Goal: Find specific page/section: Find specific page/section

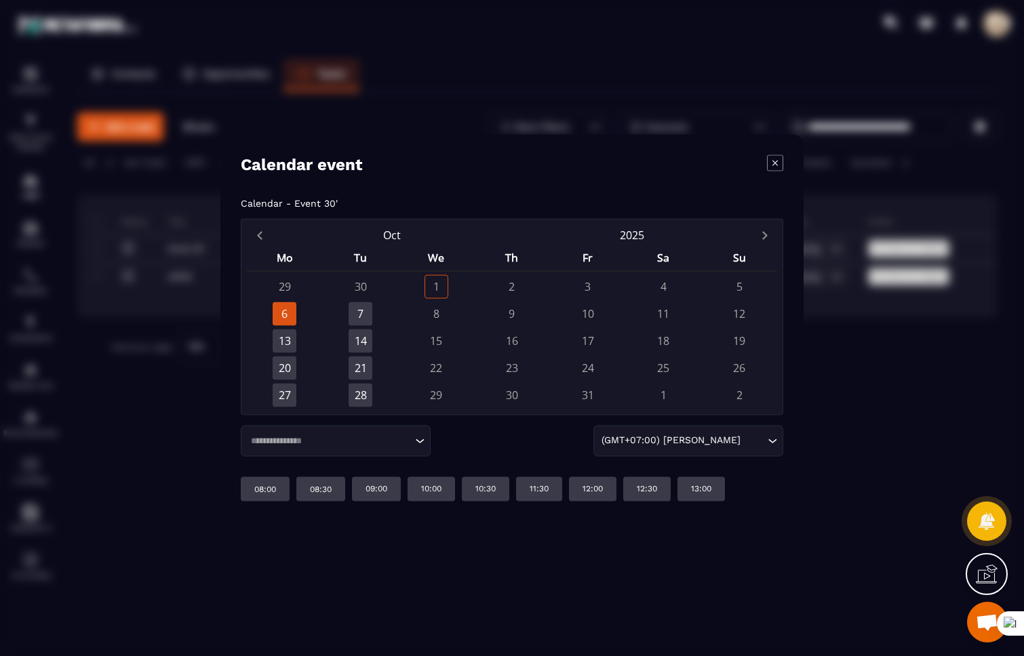
click at [319, 442] on input "Search for option" at bounding box center [328, 441] width 165 height 14
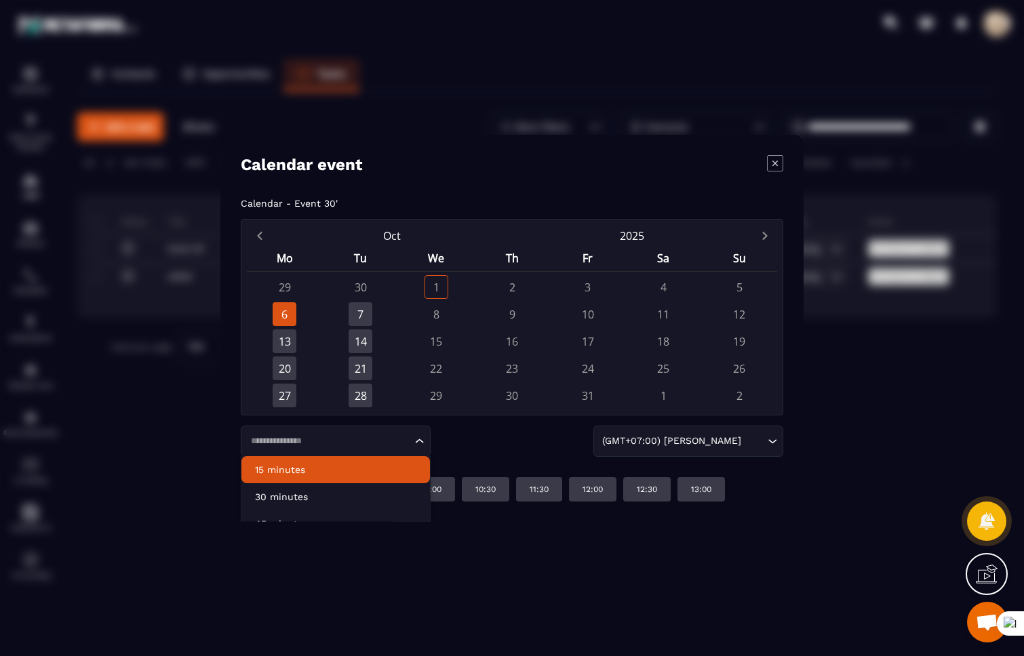
click at [310, 470] on p "15 minutes" at bounding box center [335, 470] width 161 height 14
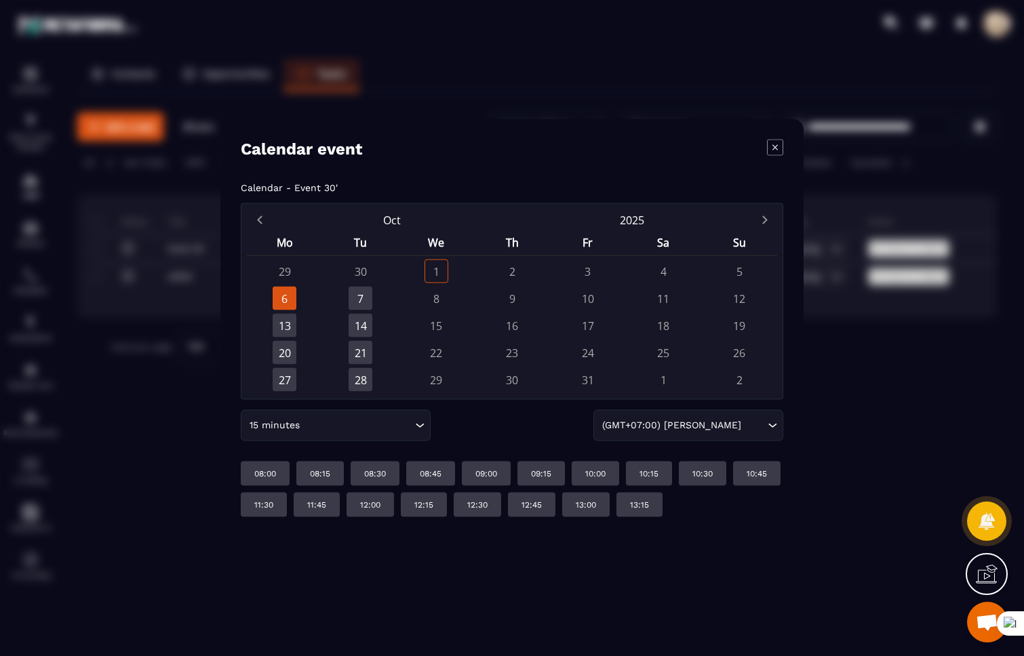
click at [313, 426] on input "Search for option" at bounding box center [356, 425] width 109 height 15
click at [485, 425] on div "15 minutes Loading... 15 minutes 30 minutes 45 minutes 1 hour 2 hours (GMT+07:0…" at bounding box center [512, 425] width 542 height 31
click at [313, 427] on input "Search for option" at bounding box center [356, 425] width 109 height 15
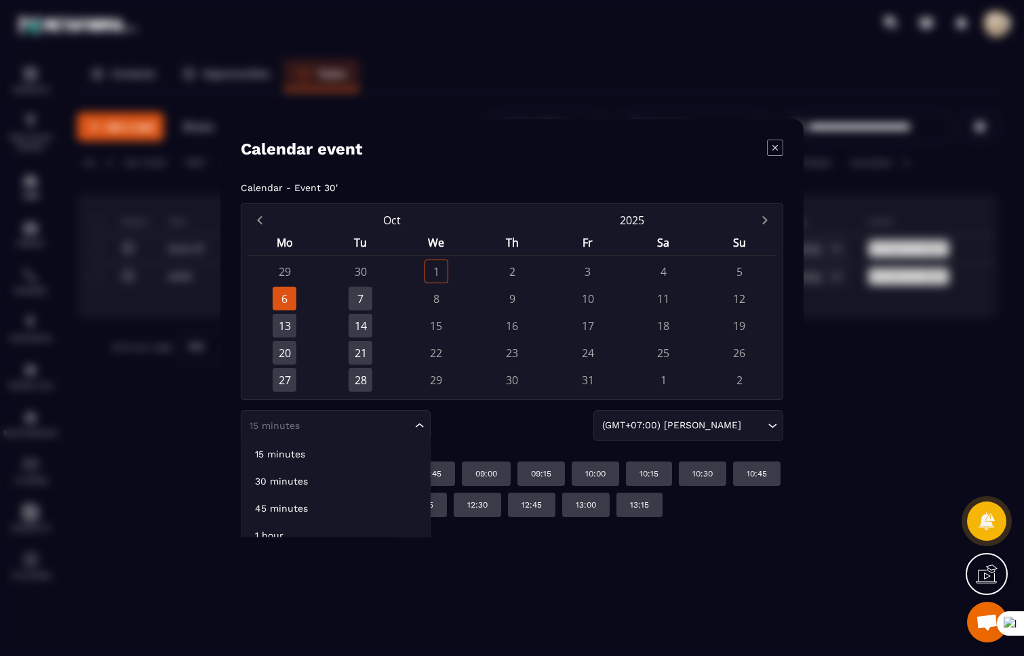
click at [540, 434] on div "15 minutes Loading... 15 minutes 30 minutes 45 minutes 1 hour 2 hours (GMT+07:0…" at bounding box center [512, 425] width 542 height 31
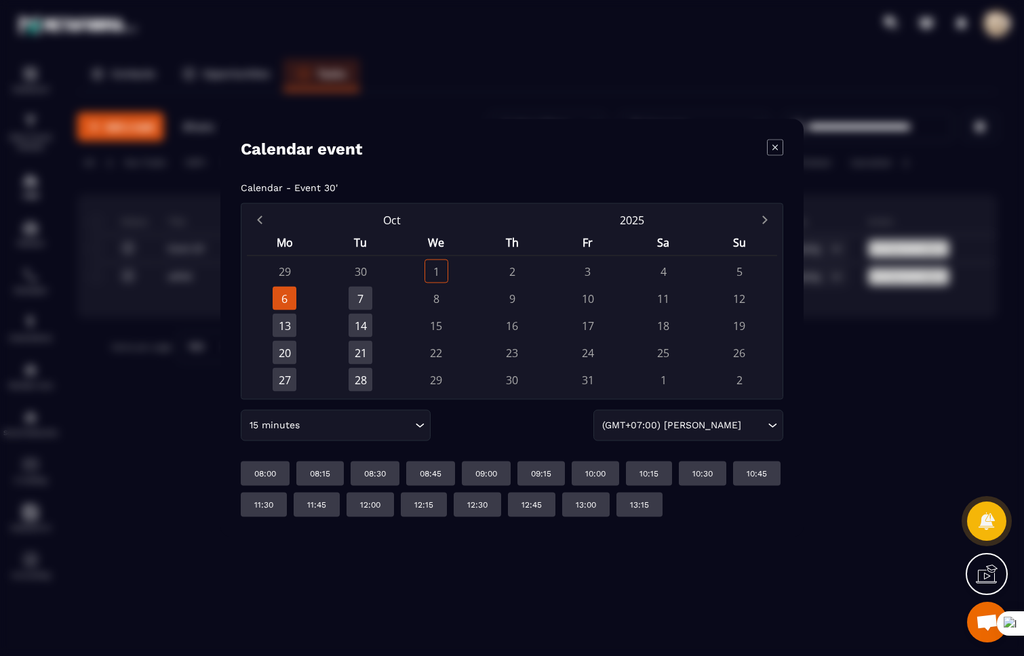
click at [775, 149] on icon "Modal window" at bounding box center [775, 148] width 16 height 16
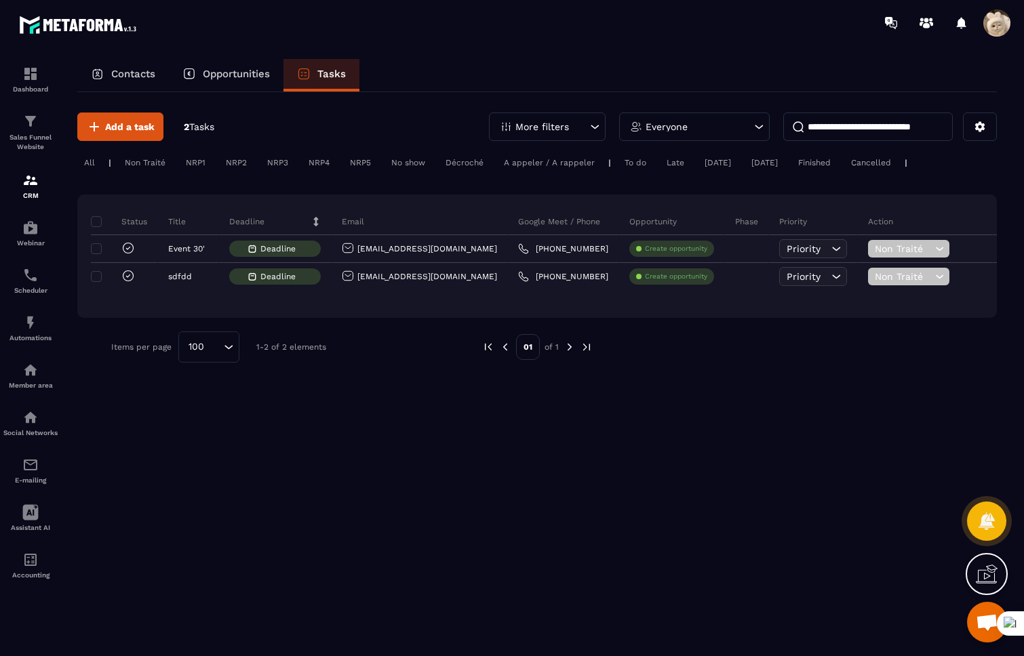
click at [124, 77] on p "Contacts" at bounding box center [133, 74] width 44 height 12
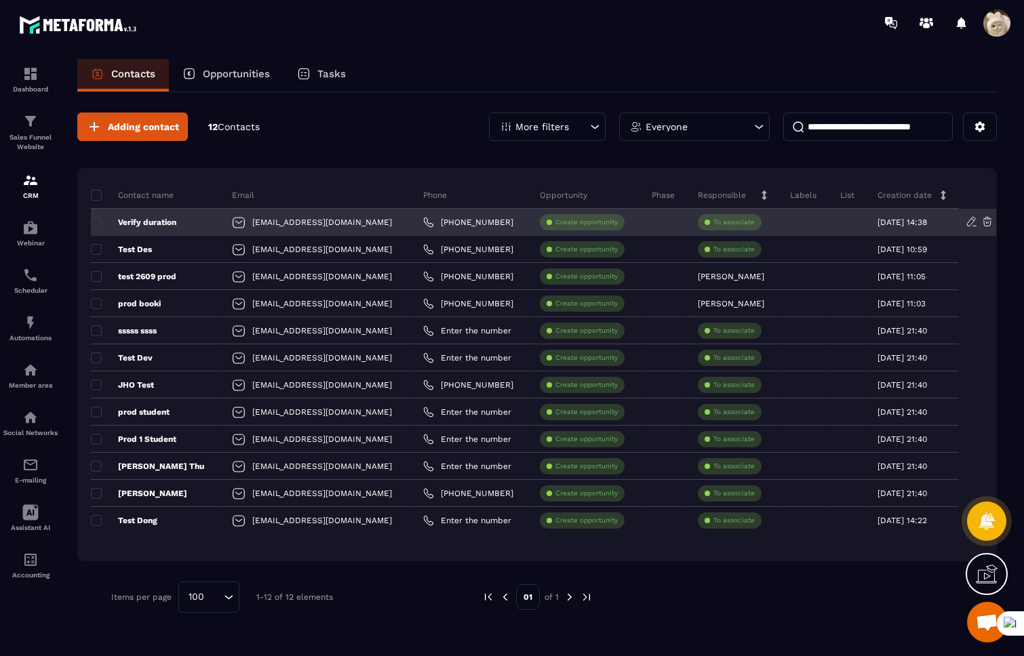
click at [142, 224] on p "Verify duration" at bounding box center [133, 222] width 85 height 11
